Goal: Task Accomplishment & Management: Manage account settings

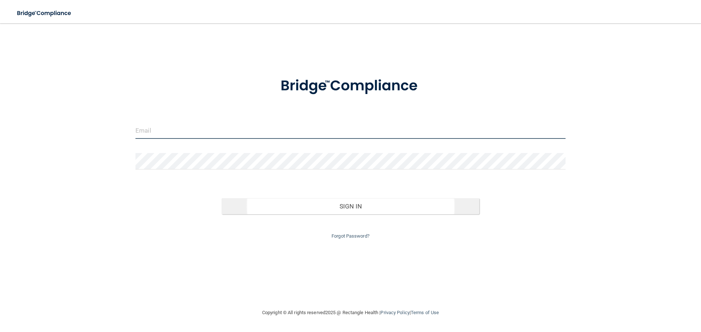
type input "[EMAIL_ADDRESS][DOMAIN_NAME]"
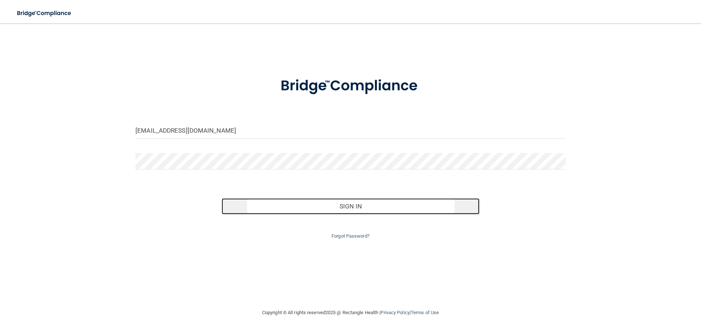
click at [297, 208] on button "Sign In" at bounding box center [350, 207] width 258 height 16
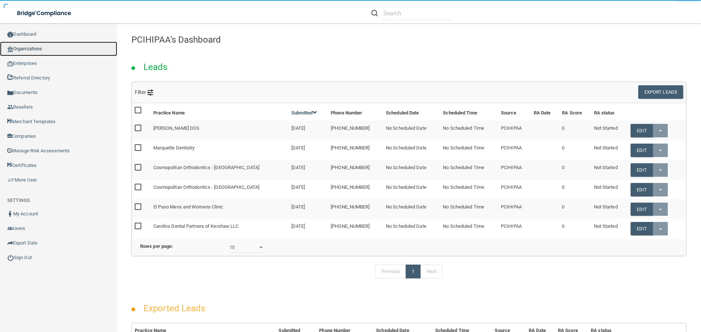
click at [28, 46] on link "Organizations" at bounding box center [58, 49] width 117 height 15
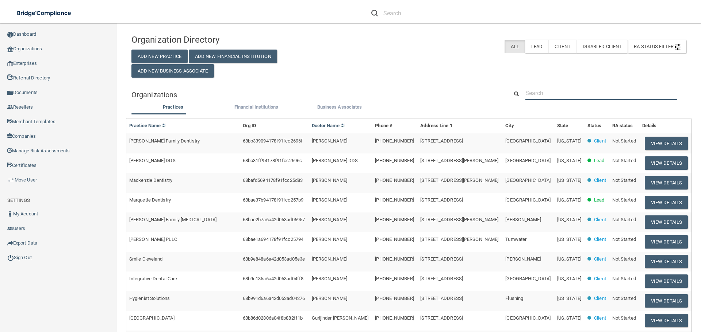
click at [542, 93] on input "text" at bounding box center [601, 93] width 152 height 14
paste input "[PERSON_NAME] DDS"
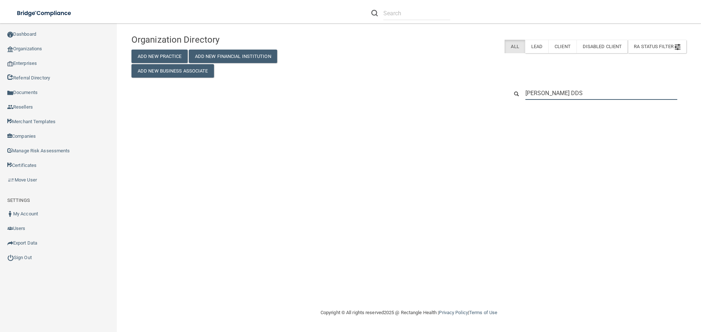
type input "[PERSON_NAME] DDS"
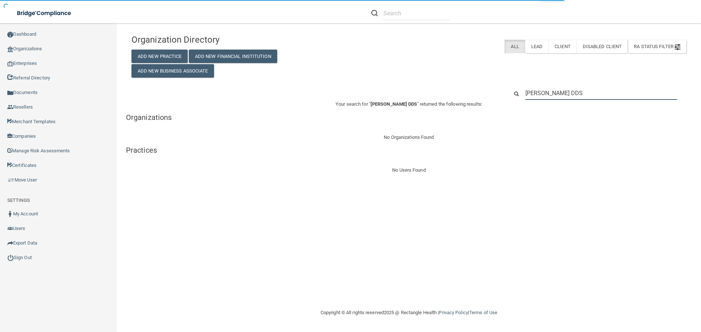
drag, startPoint x: 575, startPoint y: 94, endPoint x: 620, endPoint y: 92, distance: 44.9
click at [619, 92] on input "[PERSON_NAME] DDS" at bounding box center [601, 93] width 152 height 14
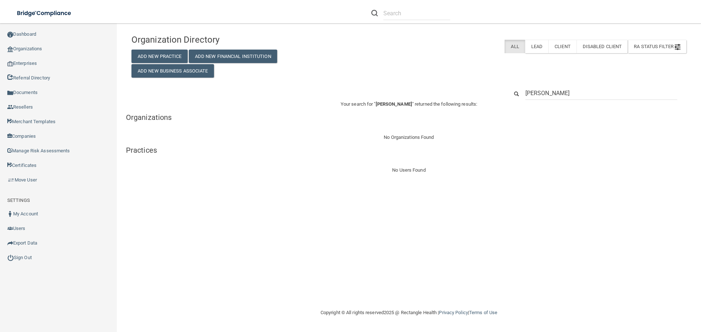
type input "[PERSON_NAME]"
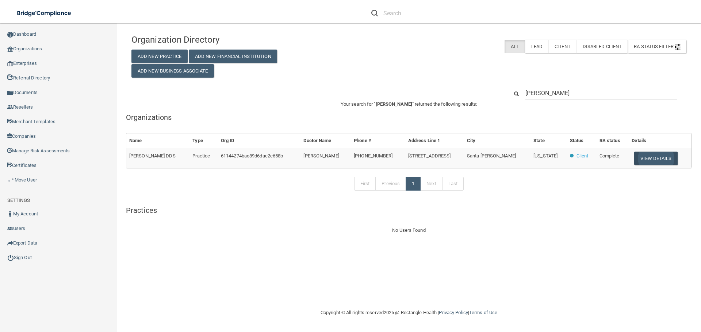
type input "[PERSON_NAME]"
click at [637, 158] on button "View Details" at bounding box center [655, 159] width 43 height 14
click at [649, 160] on button "View Details" at bounding box center [655, 159] width 43 height 14
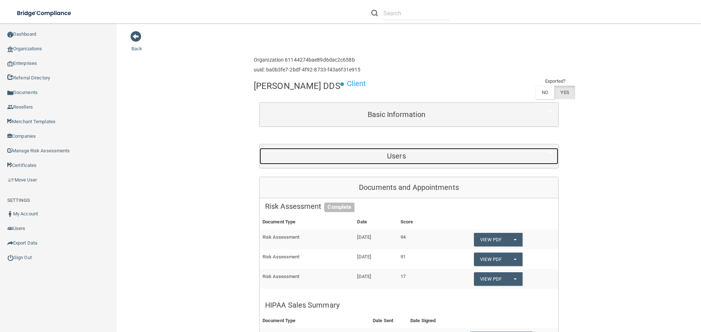
click at [375, 160] on h5 "Users" at bounding box center [396, 156] width 263 height 8
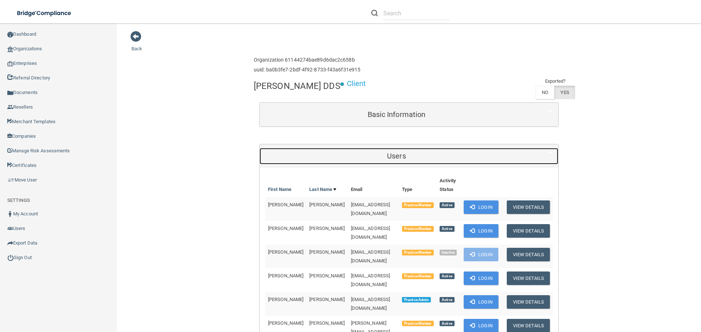
scroll to position [73, 0]
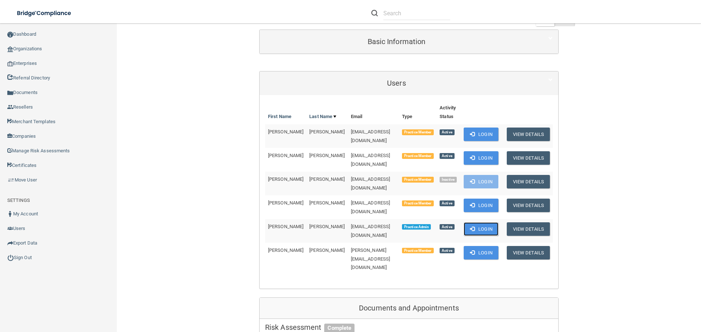
click at [484, 223] on button "Login" at bounding box center [480, 230] width 35 height 14
drag, startPoint x: 248, startPoint y: 52, endPoint x: 185, endPoint y: 73, distance: 66.0
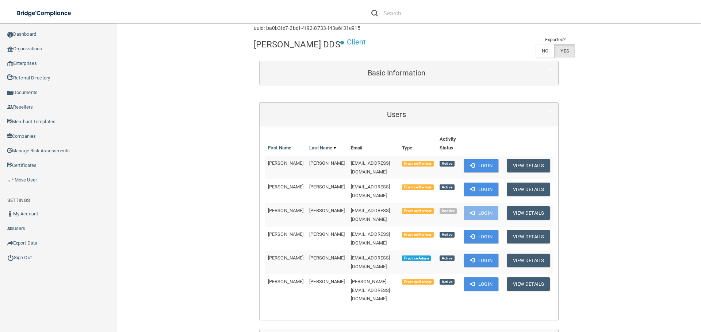
scroll to position [0, 0]
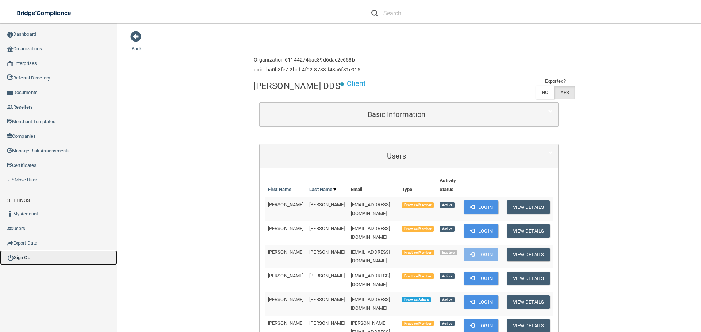
click at [34, 259] on link "Sign Out" at bounding box center [58, 258] width 117 height 15
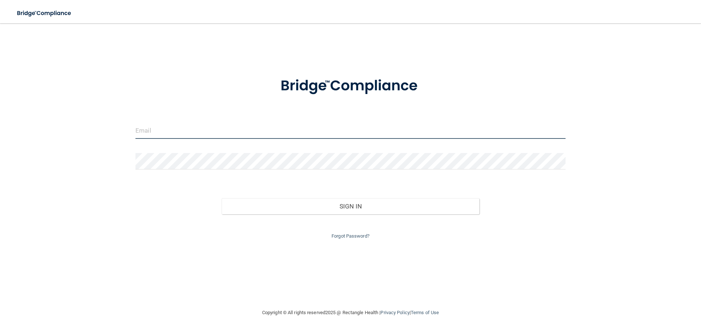
type input "[EMAIL_ADDRESS][DOMAIN_NAME]"
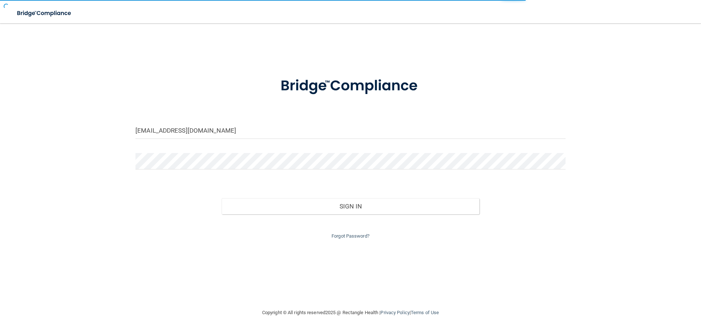
click at [208, 80] on div at bounding box center [350, 86] width 441 height 38
